Goal: Find specific page/section: Find specific page/section

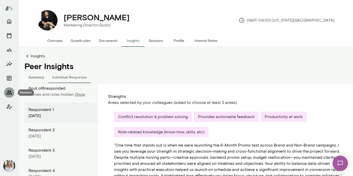
click at [12, 92] on icon "Members" at bounding box center [9, 93] width 6 height 6
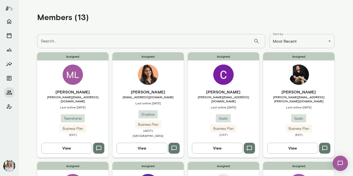
click at [233, 105] on span "Last online [DATE]" at bounding box center [223, 107] width 71 height 4
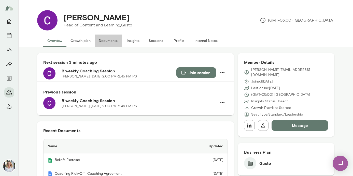
click at [113, 39] on button "Documents" at bounding box center [108, 41] width 27 height 12
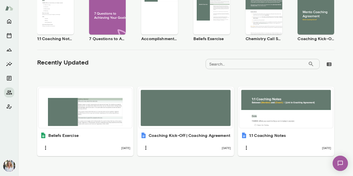
scroll to position [114, 0]
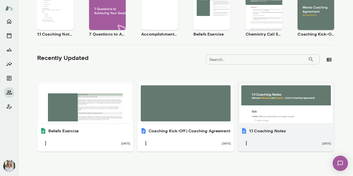
click at [317, 121] on div at bounding box center [286, 104] width 90 height 36
